Goal: Task Accomplishment & Management: Complete application form

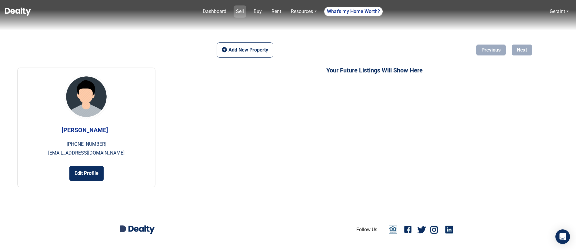
click at [241, 11] on link "Sell" at bounding box center [239, 11] width 13 height 12
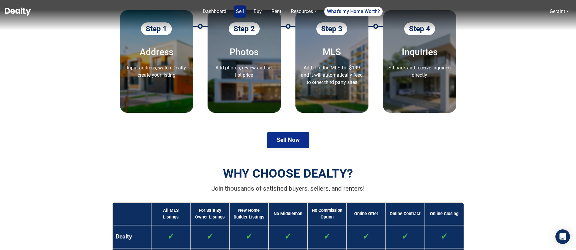
scroll to position [295, 0]
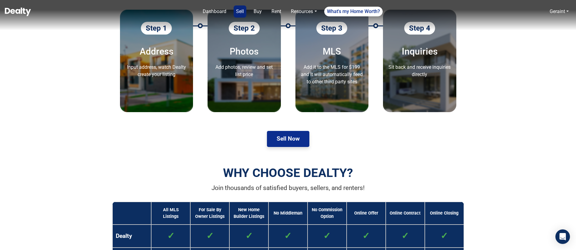
click at [276, 139] on button "Sell Now" at bounding box center [288, 139] width 42 height 16
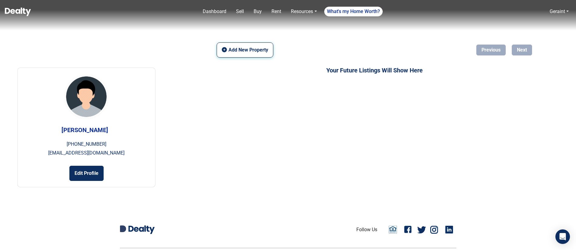
click at [244, 50] on button "Add New Property" at bounding box center [245, 49] width 56 height 15
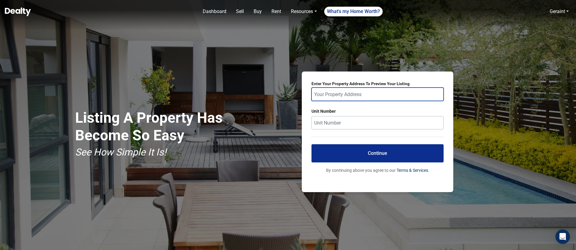
click at [376, 94] on input "text" at bounding box center [377, 94] width 132 height 13
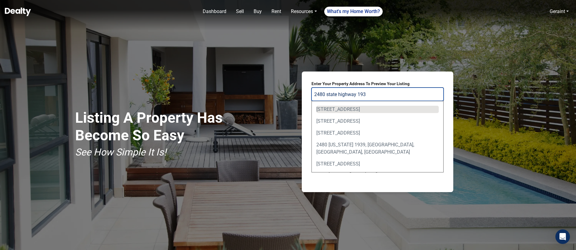
click at [385, 110] on div "2480 State Highway 193, Cool, CA, USA" at bounding box center [377, 109] width 122 height 7
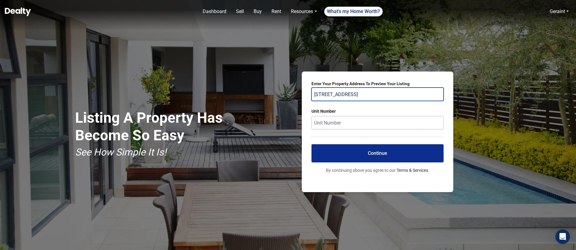
type input "2480 State Highway 193, Cool, CA, USA"
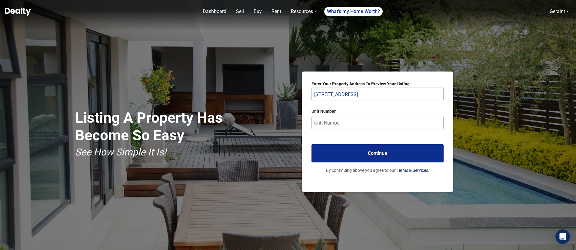
click at [376, 155] on button "Continue" at bounding box center [377, 153] width 132 height 18
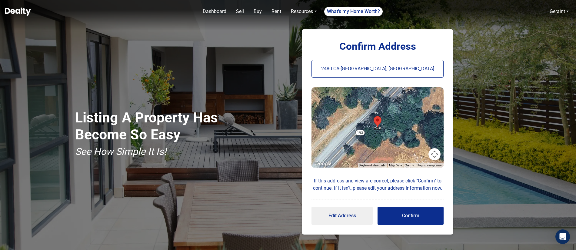
click at [432, 153] on button "Map camera controls" at bounding box center [434, 154] width 12 height 12
click at [421, 152] on button "Zoom out" at bounding box center [419, 154] width 12 height 12
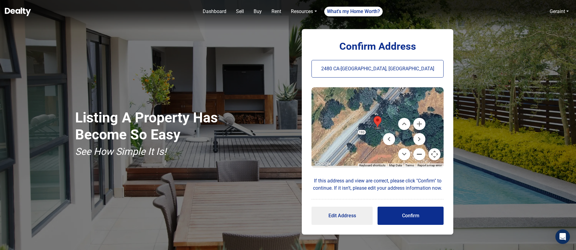
click at [421, 152] on button "Zoom out" at bounding box center [419, 154] width 12 height 12
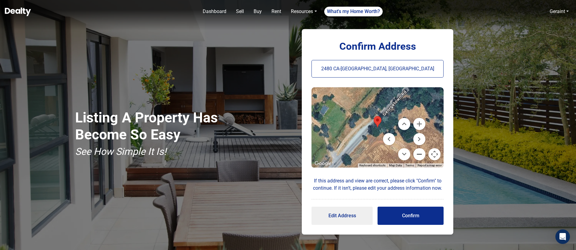
click at [421, 152] on button "Zoom out" at bounding box center [419, 154] width 12 height 12
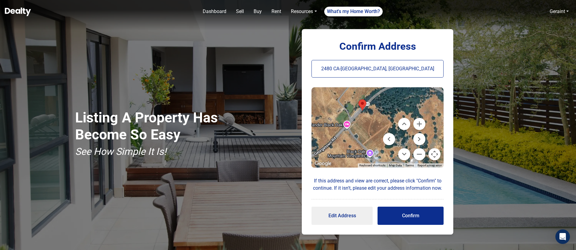
drag, startPoint x: 377, startPoint y: 147, endPoint x: 361, endPoint y: 148, distance: 15.9
click at [361, 129] on div at bounding box center [377, 127] width 132 height 80
click at [369, 154] on div at bounding box center [377, 127] width 132 height 80
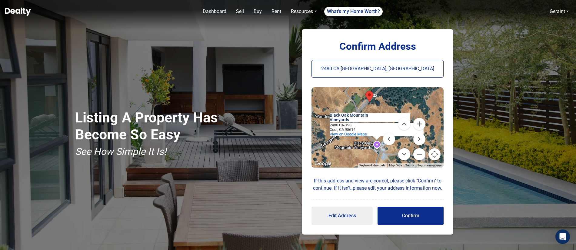
click at [417, 218] on button "Confirm" at bounding box center [410, 216] width 66 height 18
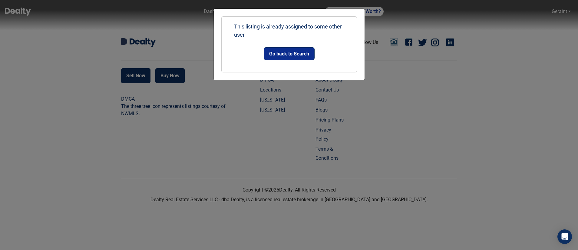
click at [293, 54] on button "Go back to Search" at bounding box center [289, 54] width 50 height 12
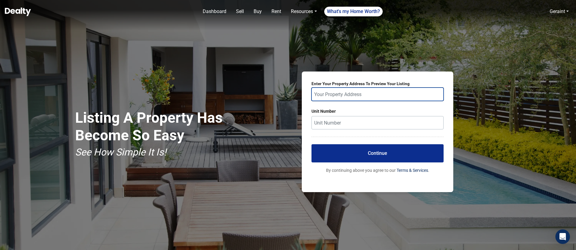
click at [323, 94] on input "text" at bounding box center [377, 94] width 132 height 13
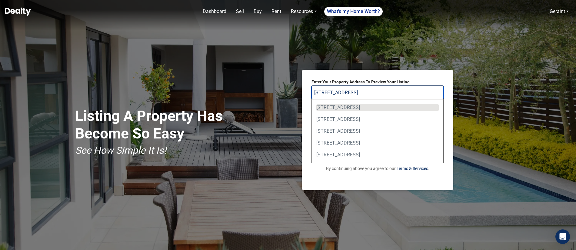
scroll to position [4, 0]
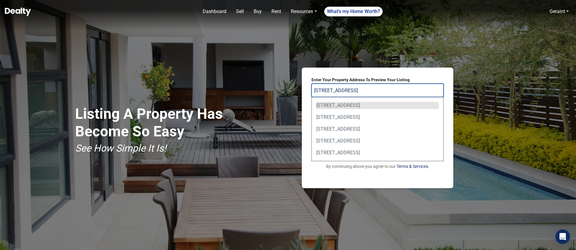
click at [373, 105] on div "489 West Sierra Avenue, Cotati, CA, USA" at bounding box center [377, 105] width 122 height 7
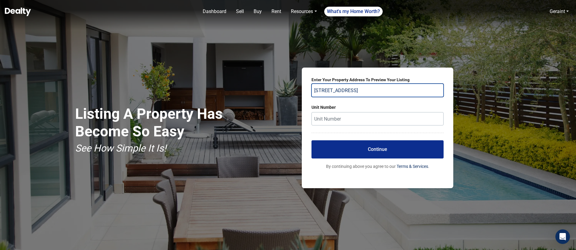
type input "489 West Sierra Avenue, Cotati, CA, USA"
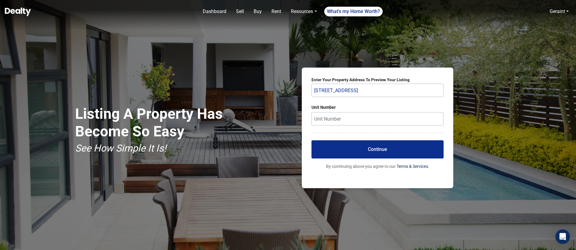
click at [383, 149] on button "Continue" at bounding box center [377, 149] width 132 height 18
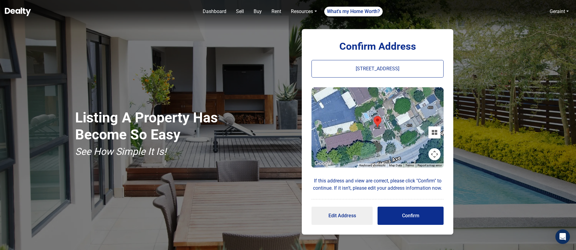
click at [409, 213] on button "Confirm" at bounding box center [410, 216] width 66 height 18
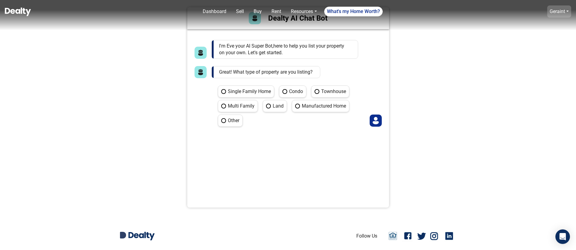
click at [557, 11] on link "Geraint" at bounding box center [556, 11] width 15 height 6
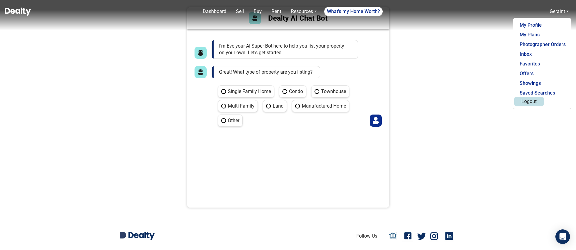
click at [528, 102] on button "Logout" at bounding box center [529, 102] width 30 height 10
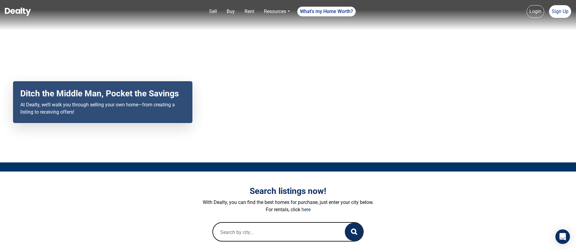
click at [535, 9] on link "Login" at bounding box center [535, 11] width 18 height 13
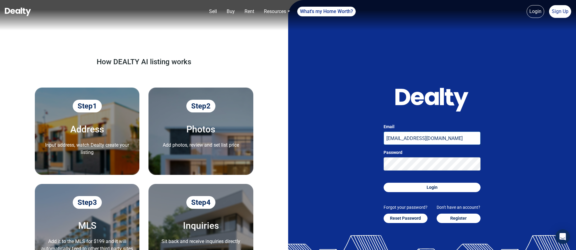
click at [406, 138] on input "[EMAIL_ADDRESS][DOMAIN_NAME]" at bounding box center [431, 137] width 97 height 13
click at [409, 137] on input "[EMAIL_ADDRESS][DOMAIN_NAME]" at bounding box center [431, 137] width 97 height 13
type input "[EMAIL_ADDRESS][DOMAIN_NAME]"
click at [435, 191] on button "Login" at bounding box center [431, 187] width 97 height 9
